Goal: Find specific page/section: Find specific page/section

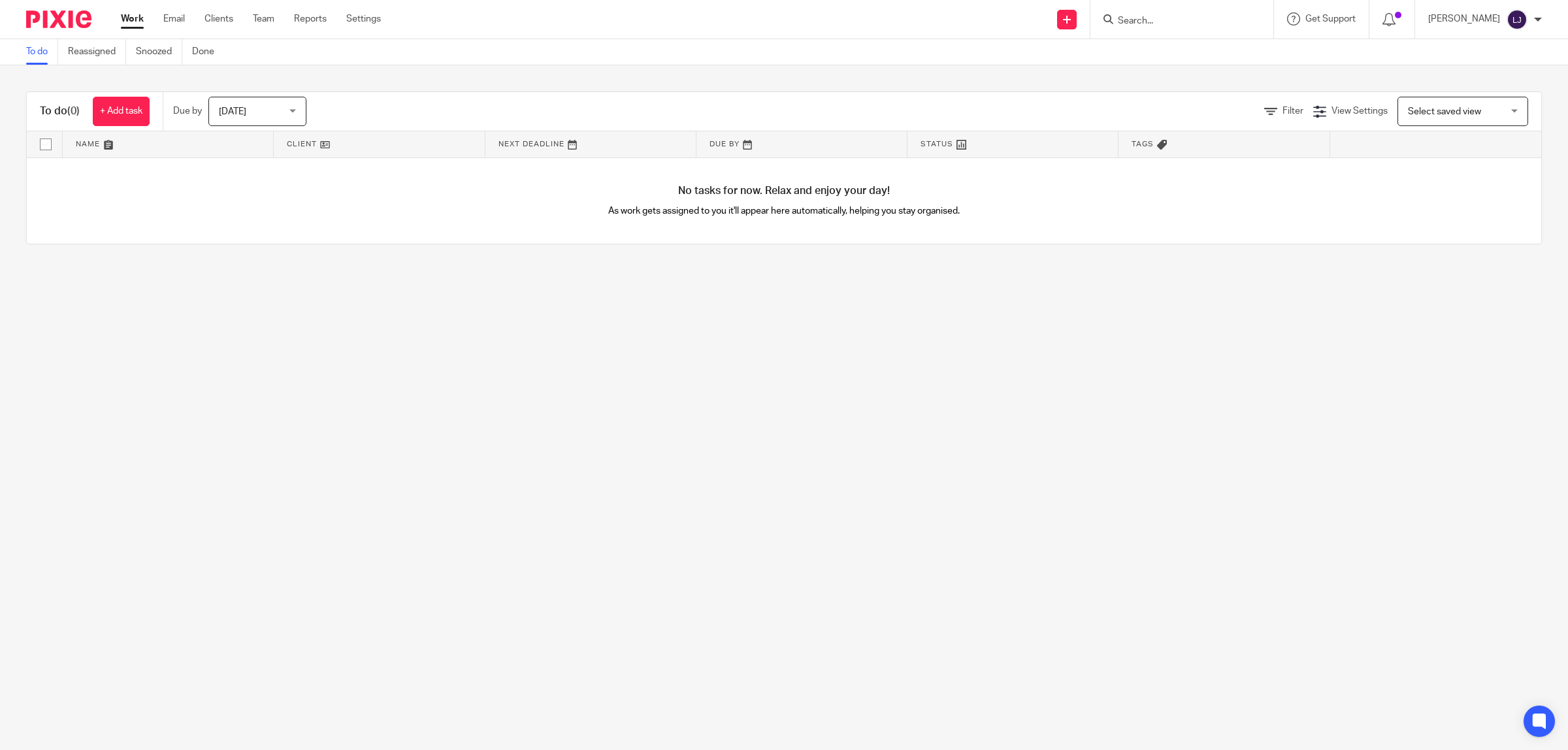
click at [1200, 30] on div at bounding box center [1181, 19] width 183 height 38
click at [1189, 18] on input "Search" at bounding box center [1175, 22] width 118 height 12
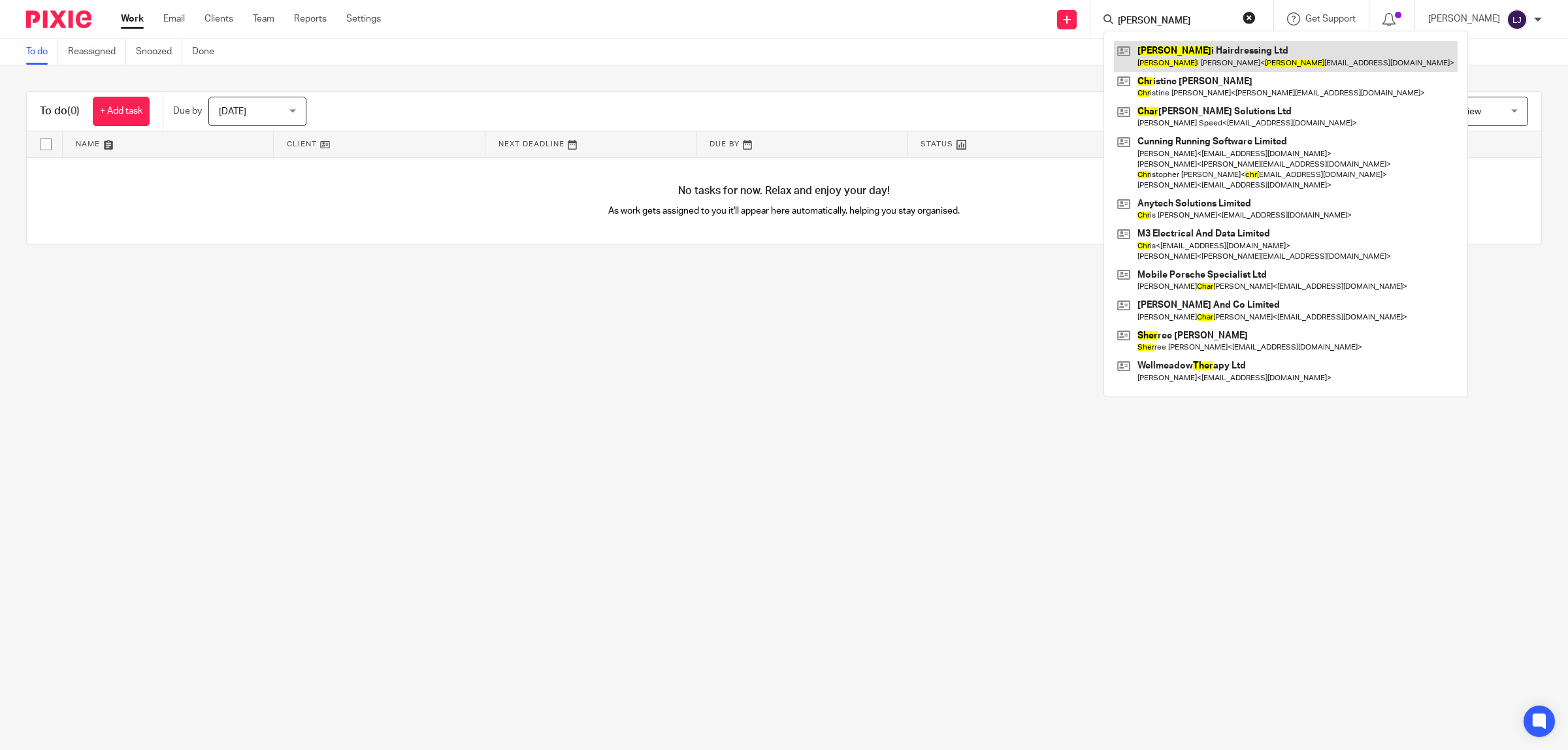
type input "[PERSON_NAME]"
click at [1196, 54] on link at bounding box center [1286, 56] width 344 height 30
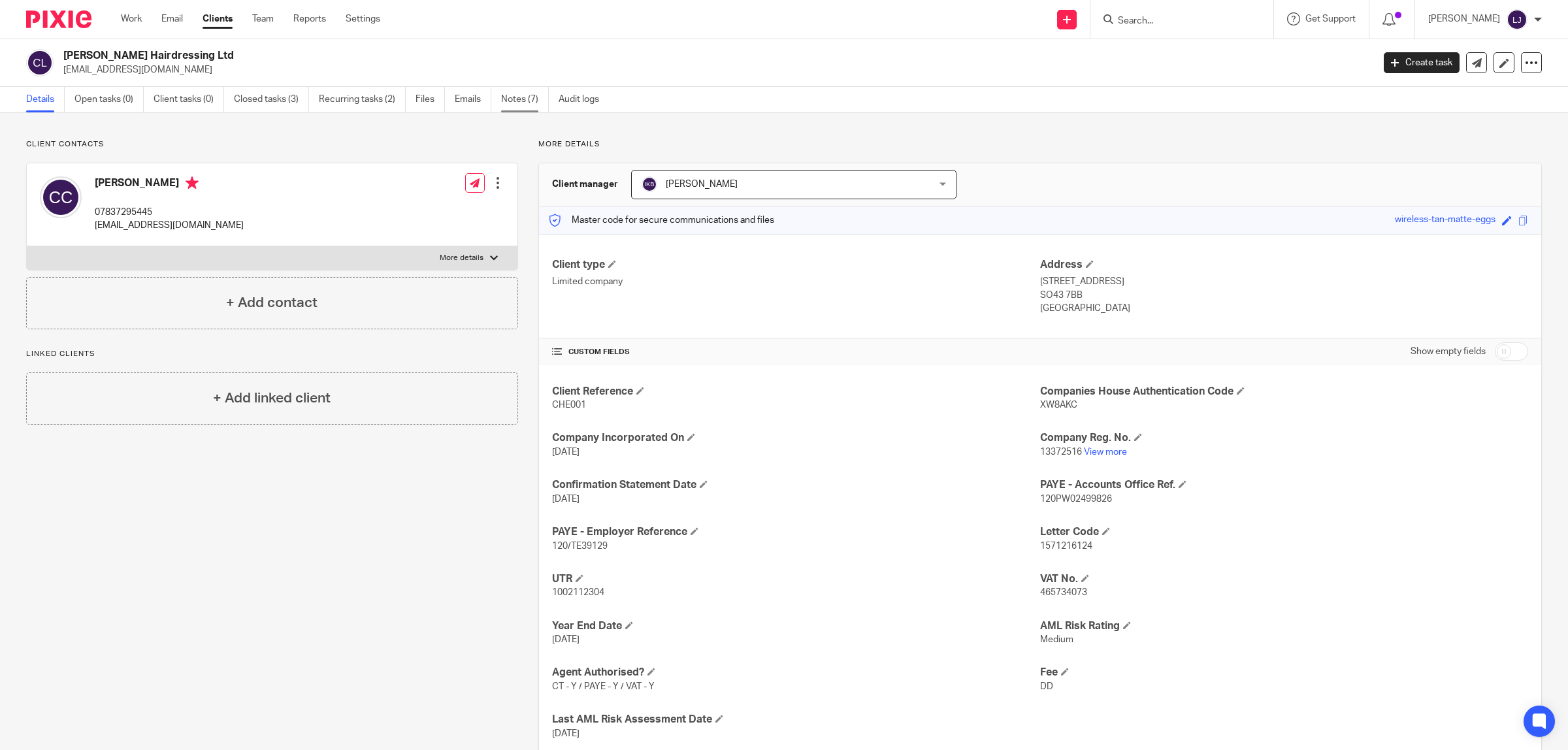
click at [537, 101] on link "Notes (7)" at bounding box center [525, 99] width 48 height 26
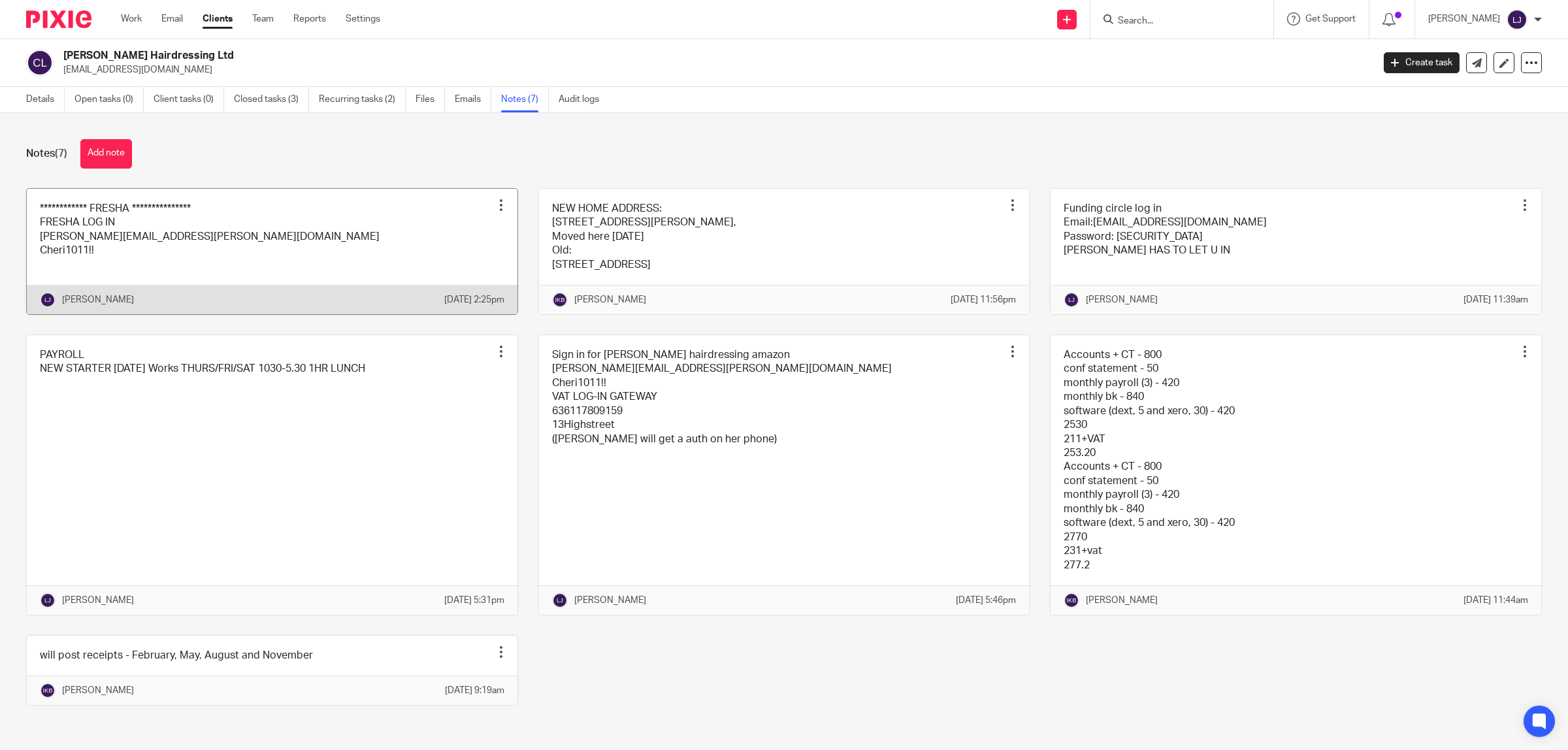
click at [381, 268] on link at bounding box center [272, 252] width 490 height 126
